Goal: Use online tool/utility: Utilize a website feature to perform a specific function

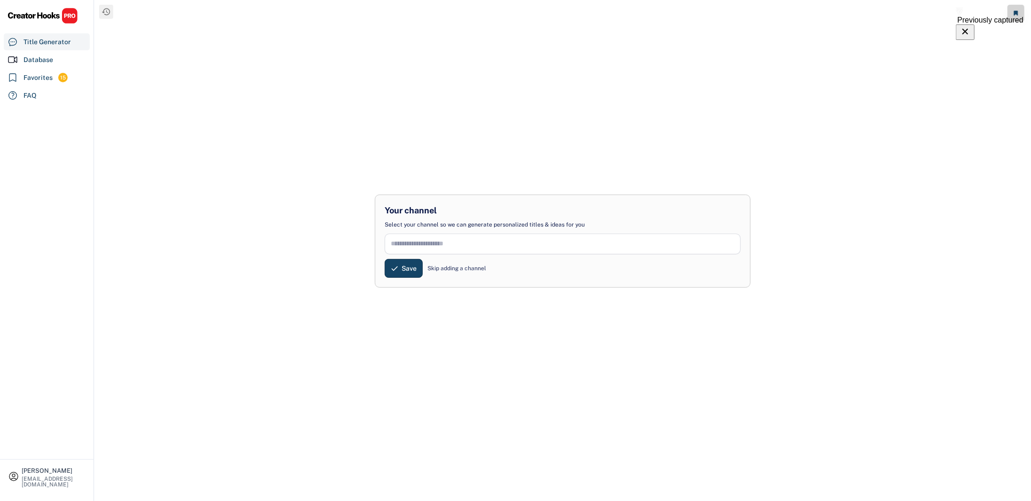
click at [430, 245] on input "input" at bounding box center [563, 243] width 356 height 21
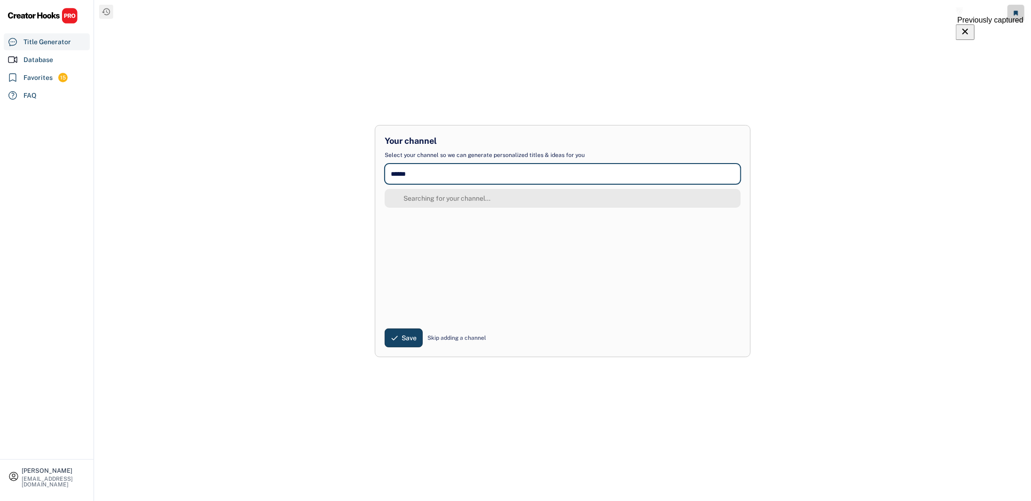
type input "******"
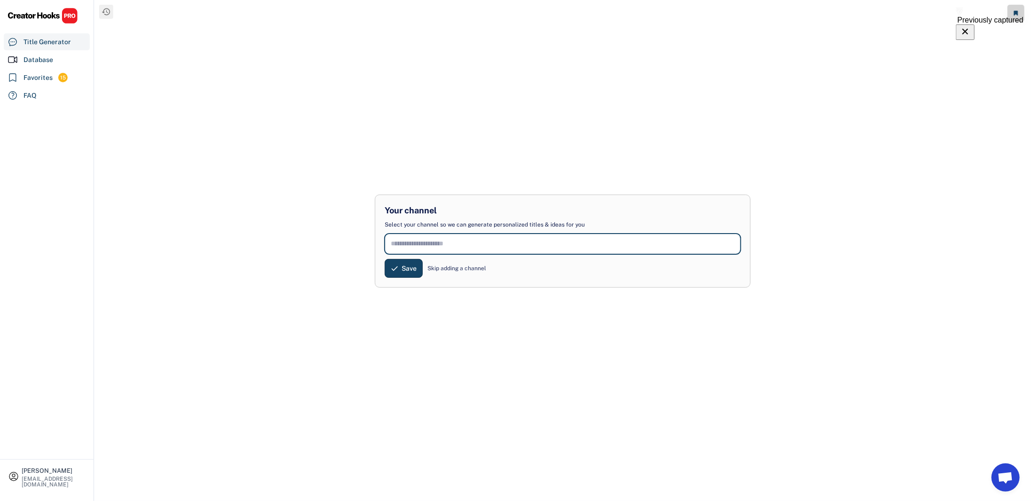
click at [433, 273] on div "Save Skip adding a channel" at bounding box center [562, 268] width 365 height 19
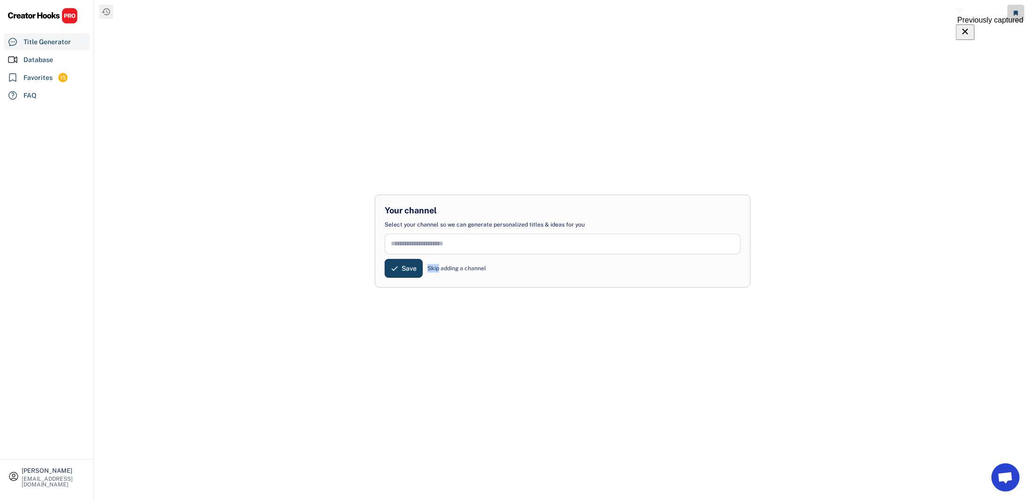
click at [434, 273] on div "Save Skip adding a channel" at bounding box center [562, 268] width 365 height 19
click at [439, 269] on div "Skip adding a channel" at bounding box center [456, 268] width 59 height 8
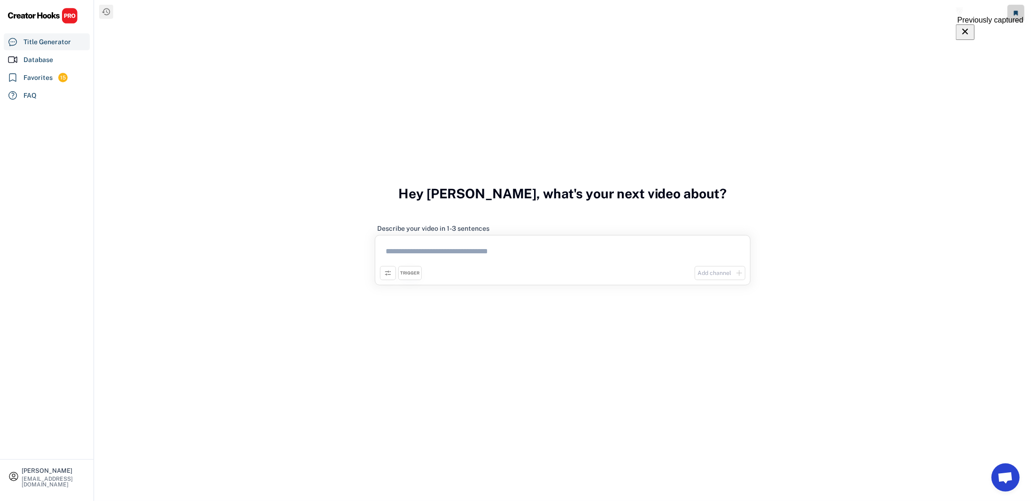
click at [442, 250] on textarea at bounding box center [562, 253] width 365 height 26
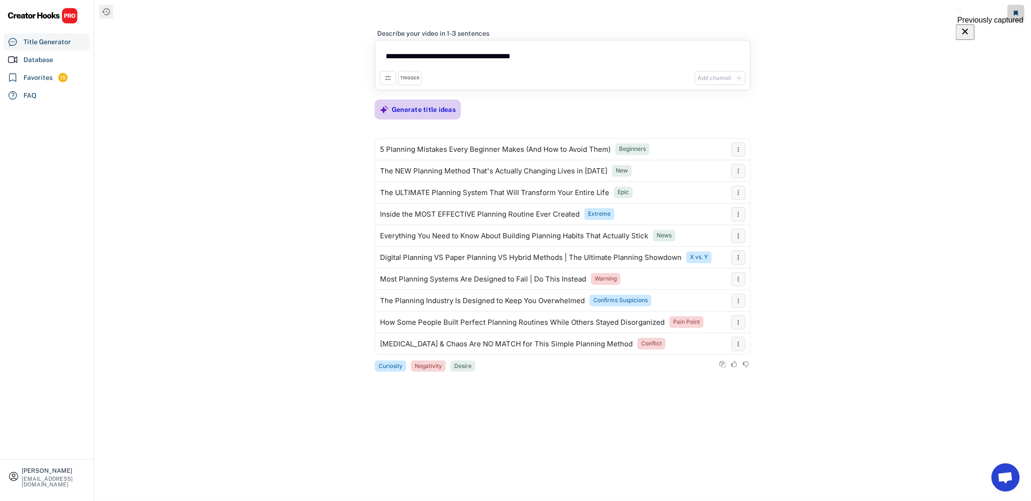
type textarea "**********"
click at [432, 109] on div "Generate title ideas" at bounding box center [424, 109] width 64 height 8
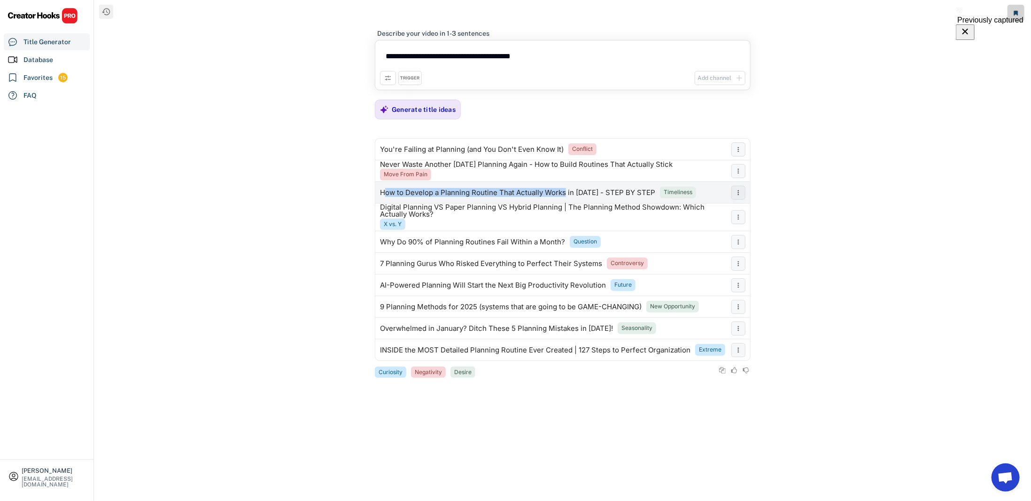
drag, startPoint x: 382, startPoint y: 190, endPoint x: 565, endPoint y: 195, distance: 183.2
click at [565, 195] on div "How to Develop a Planning Routine That Actually Works in [DATE] - STEP BY STEP …" at bounding box center [550, 192] width 351 height 19
click at [562, 190] on div "How to Develop a Planning Routine That Actually Works in [DATE] - STEP BY STEP" at bounding box center [517, 193] width 275 height 8
